Goal: Entertainment & Leisure: Browse casually

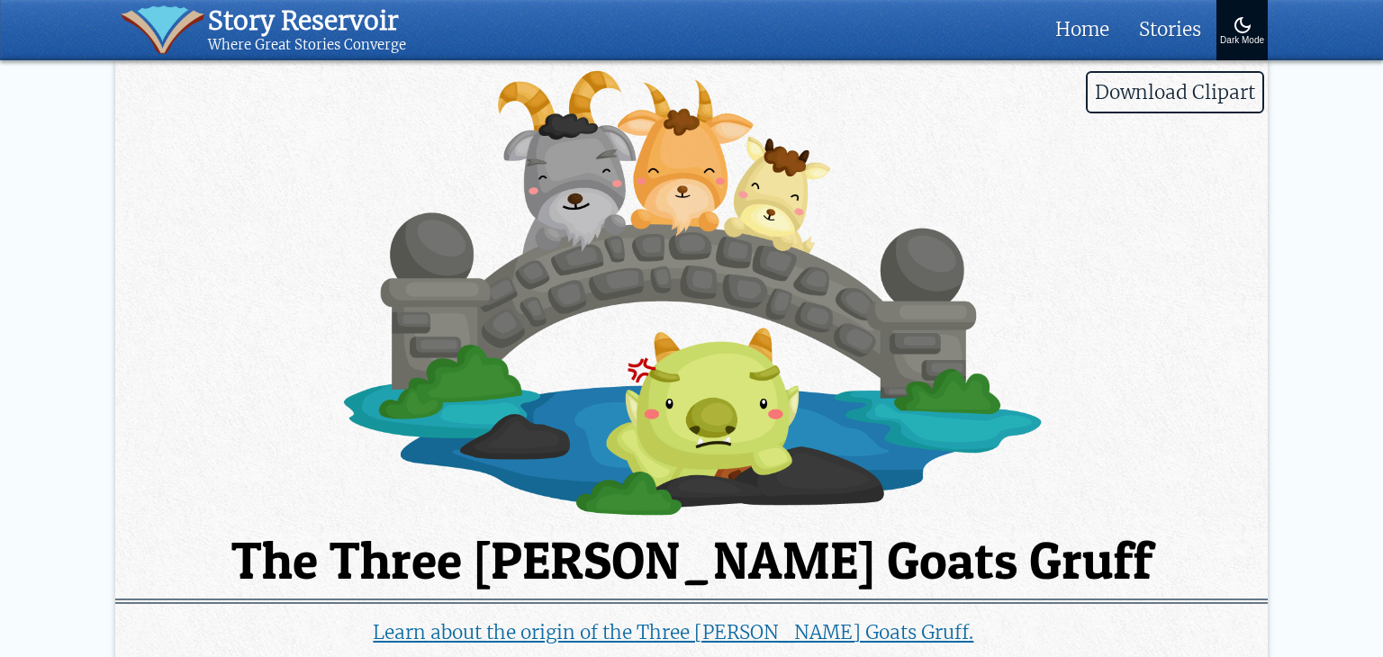
click at [641, 345] on img at bounding box center [691, 293] width 1152 height 451
click at [920, 448] on img at bounding box center [691, 293] width 1152 height 451
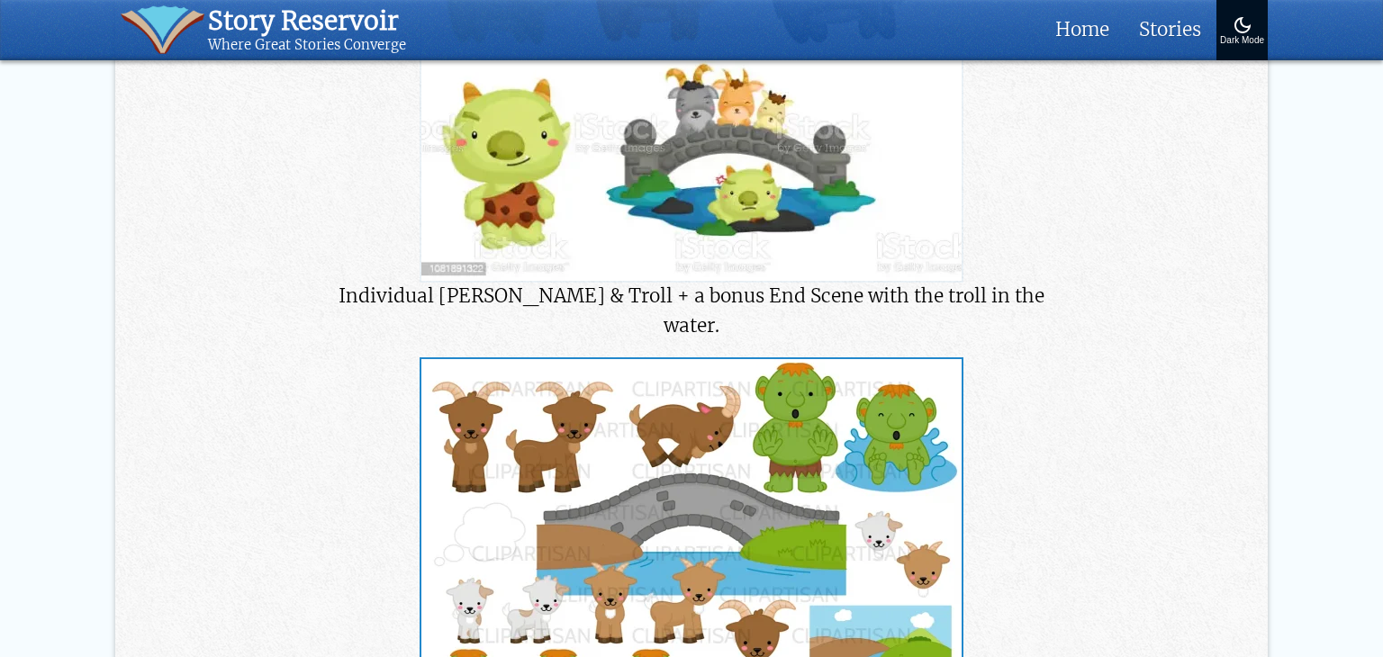
scroll to position [448, 0]
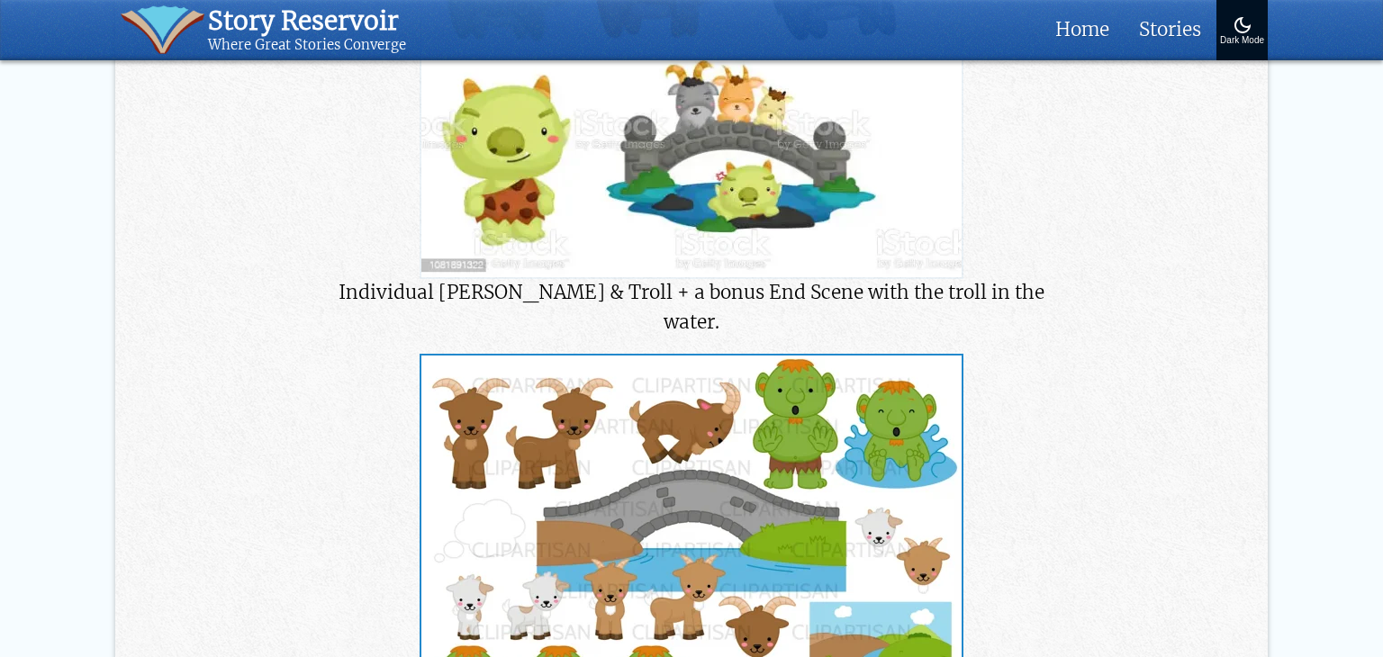
click at [715, 557] on img at bounding box center [691, 572] width 540 height 432
